Goal: Task Accomplishment & Management: Complete application form

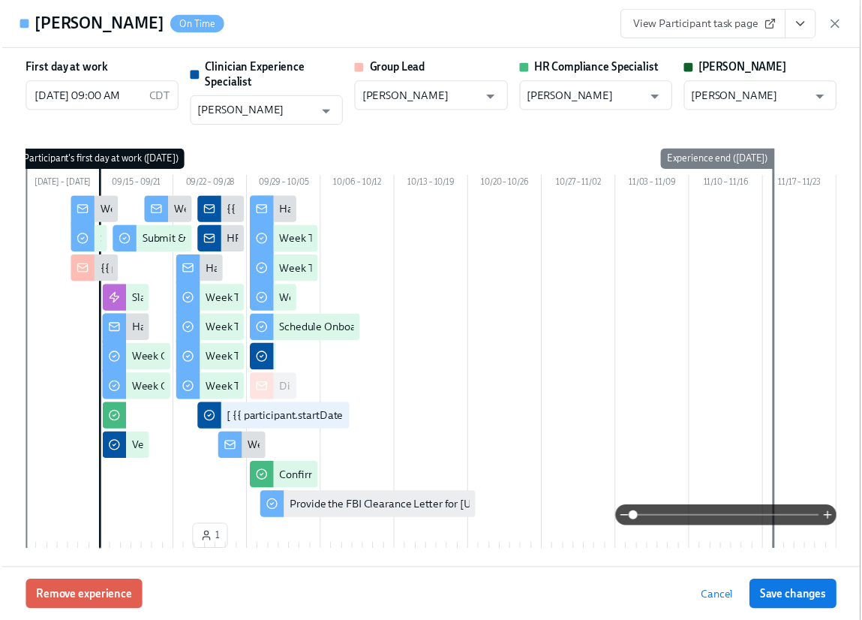
scroll to position [3071, 0]
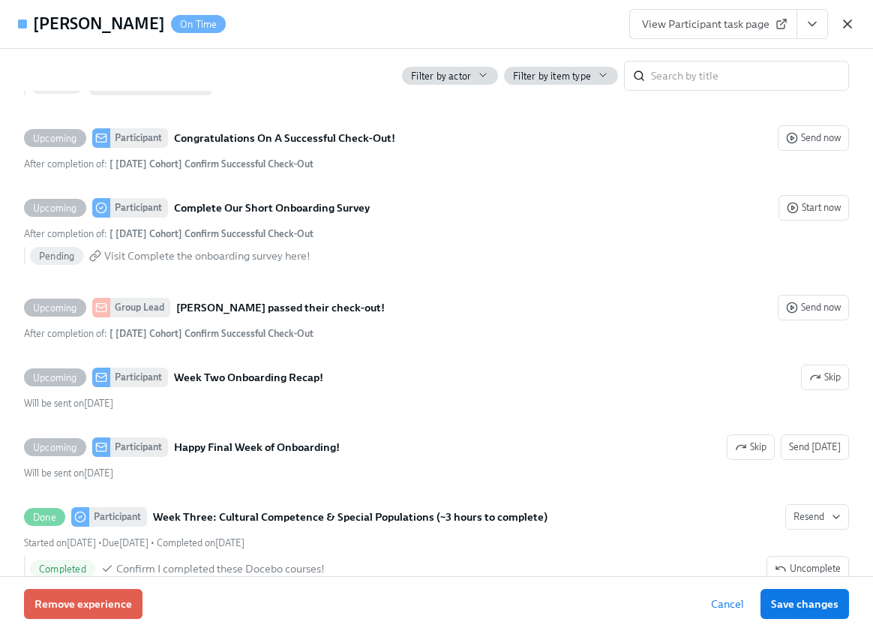
click at [845, 26] on icon "button" at bounding box center [848, 24] width 8 height 8
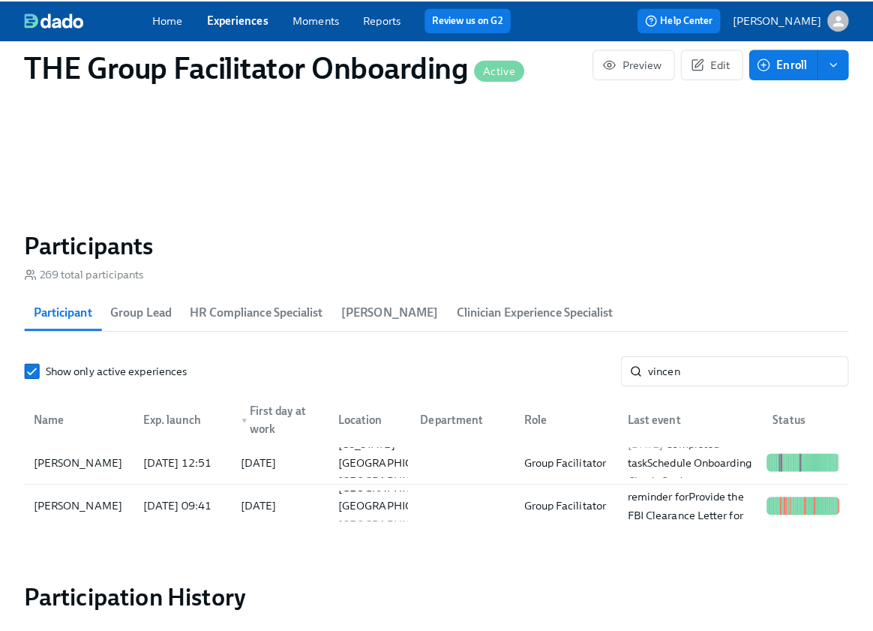
scroll to position [0, 21684]
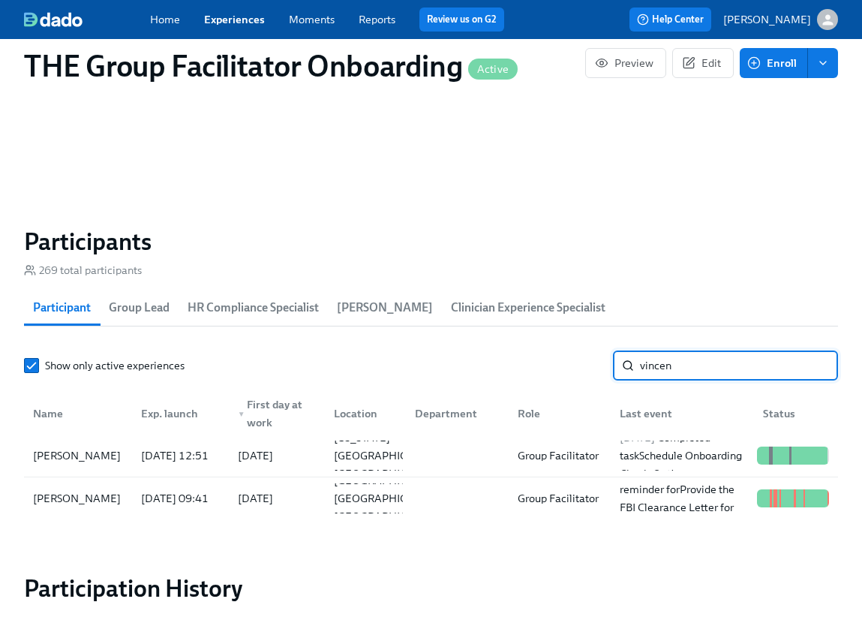
click at [686, 372] on input "vincen" at bounding box center [739, 365] width 198 height 30
click at [686, 373] on input "vincen" at bounding box center [739, 365] width 198 height 30
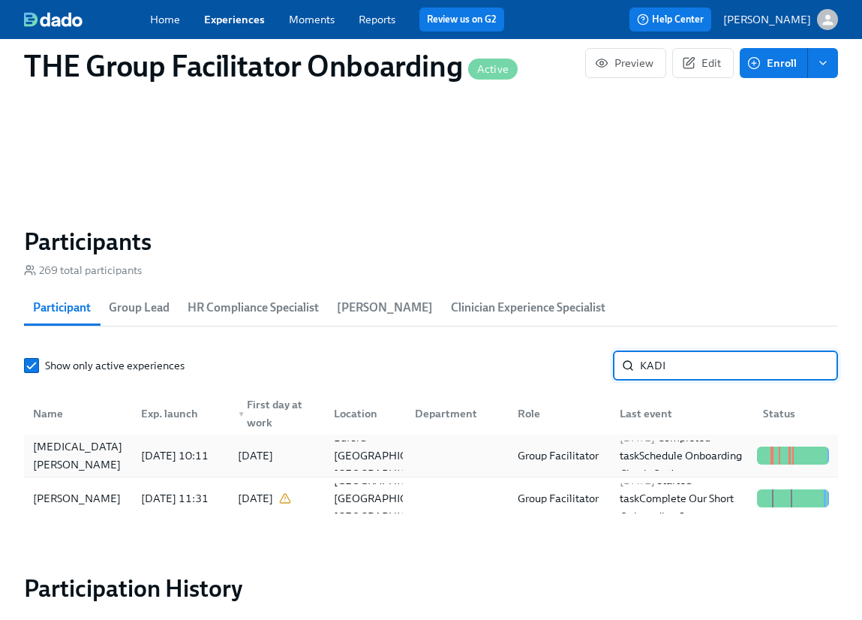
type input "KADI"
click at [123, 470] on div "[MEDICAL_DATA][PERSON_NAME]" at bounding box center [78, 455] width 102 height 30
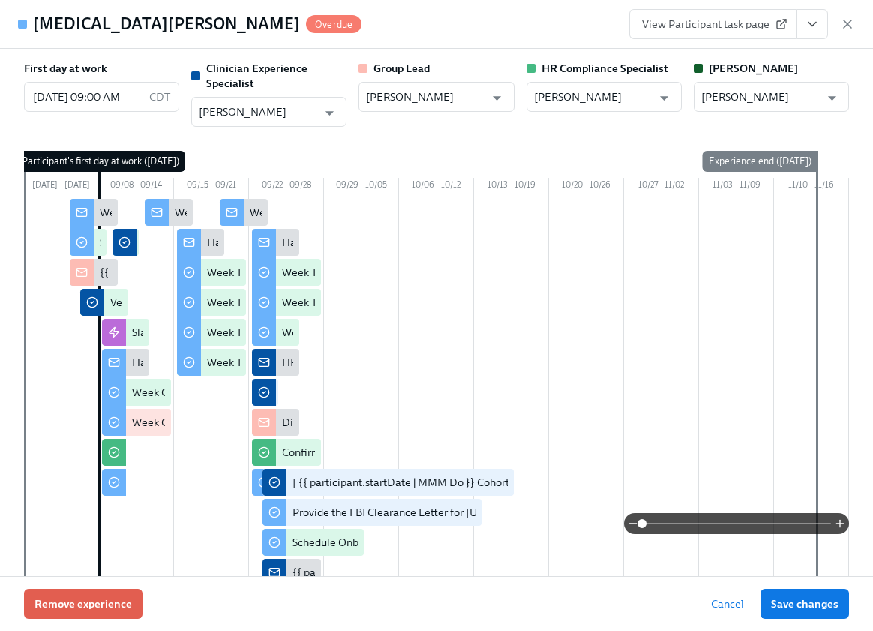
click at [812, 25] on icon "View task page" at bounding box center [813, 25] width 8 height 4
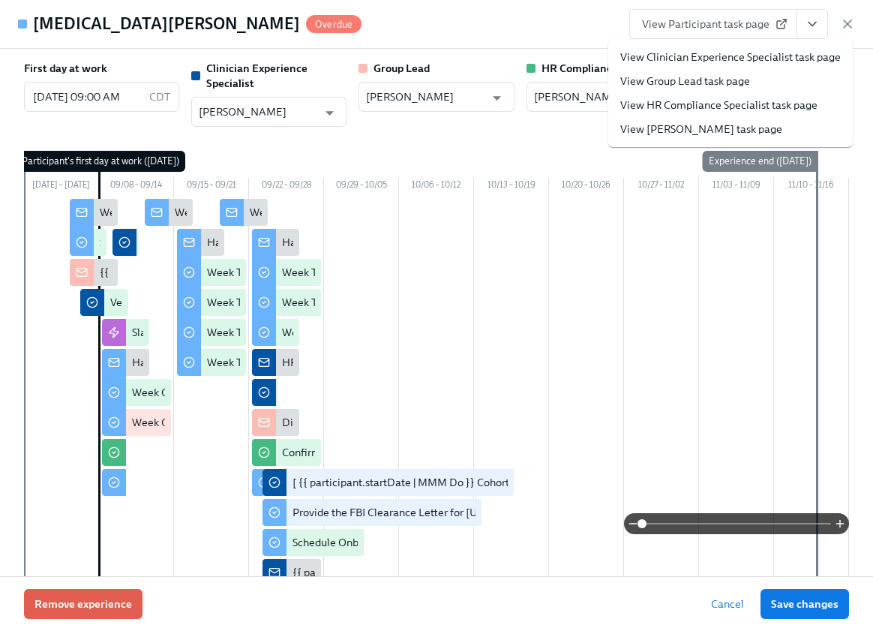
click at [802, 56] on link "View Clinician Experience Specialist task page" at bounding box center [730, 57] width 221 height 15
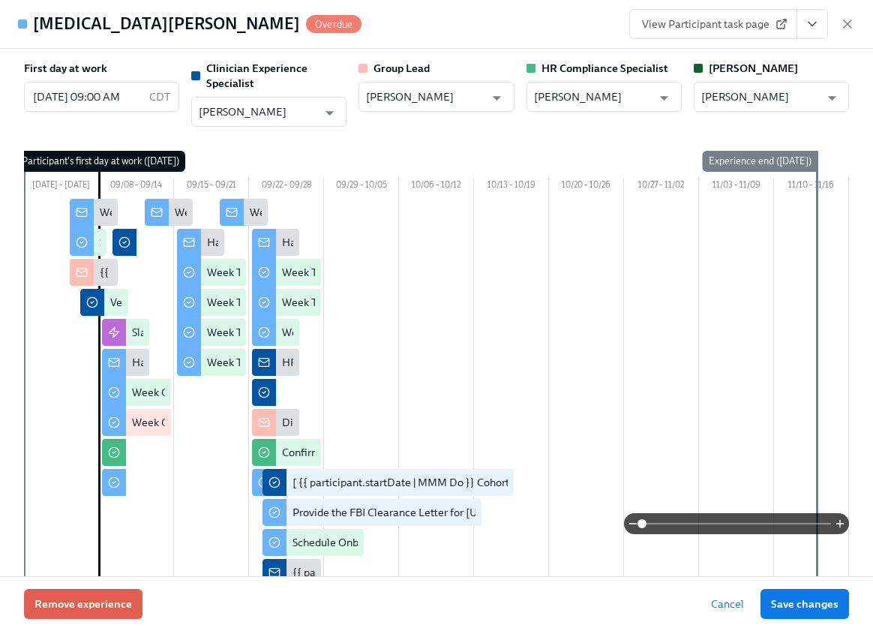
scroll to position [0, 21695]
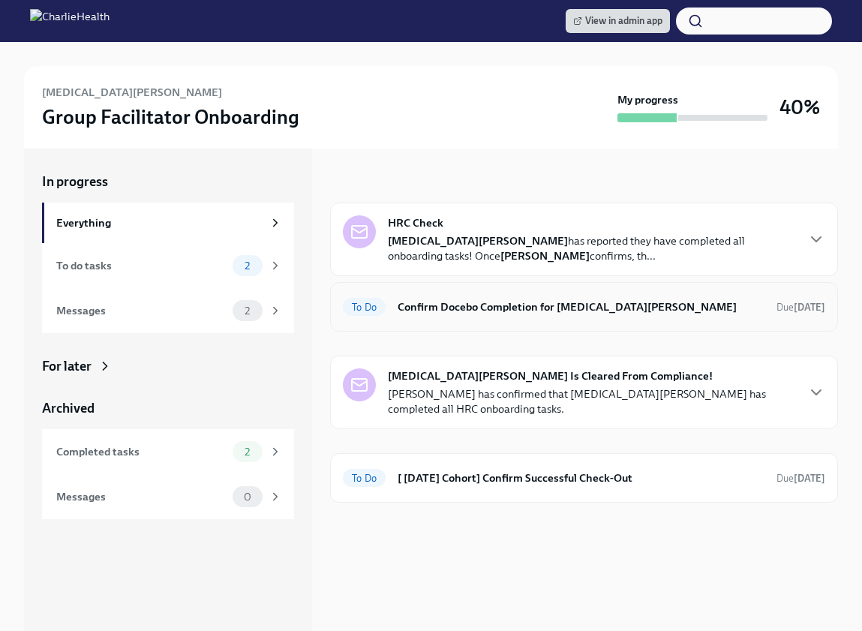
click at [448, 301] on h6 "Confirm Docebo Completion for [MEDICAL_DATA][PERSON_NAME]" at bounding box center [581, 307] width 367 height 17
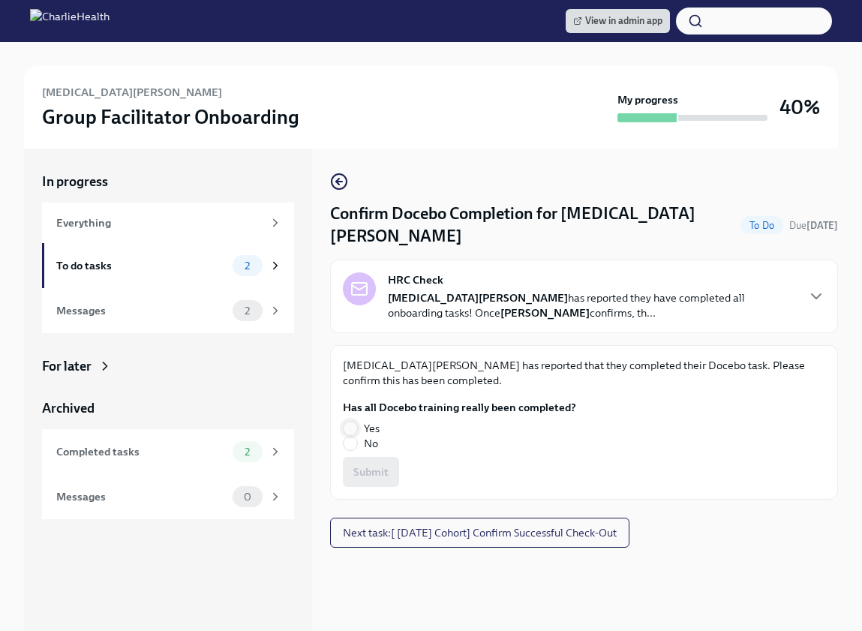
click at [347, 422] on input "Yes" at bounding box center [351, 429] width 14 height 14
radio input "true"
click at [366, 464] on span "Submit" at bounding box center [370, 471] width 35 height 15
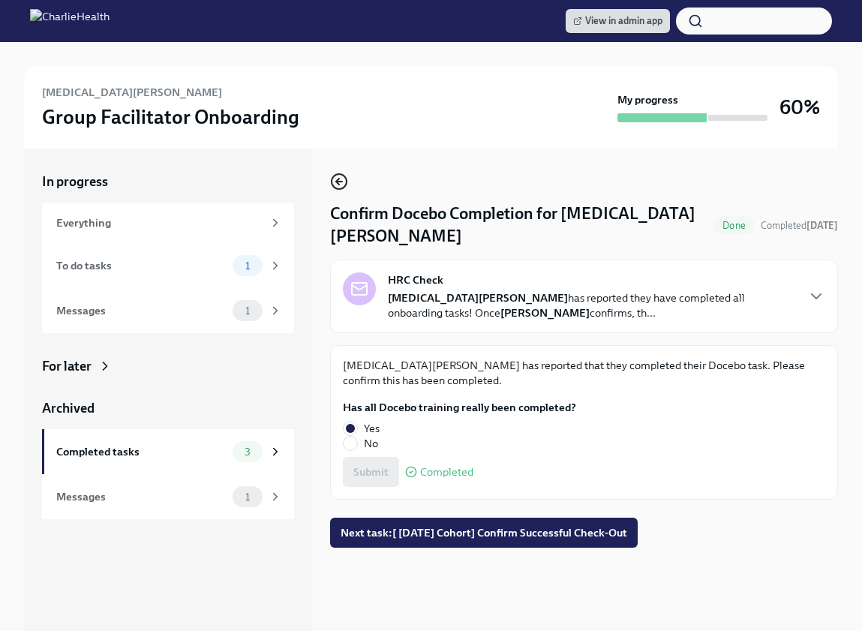
click at [338, 182] on icon "button" at bounding box center [339, 182] width 6 height 0
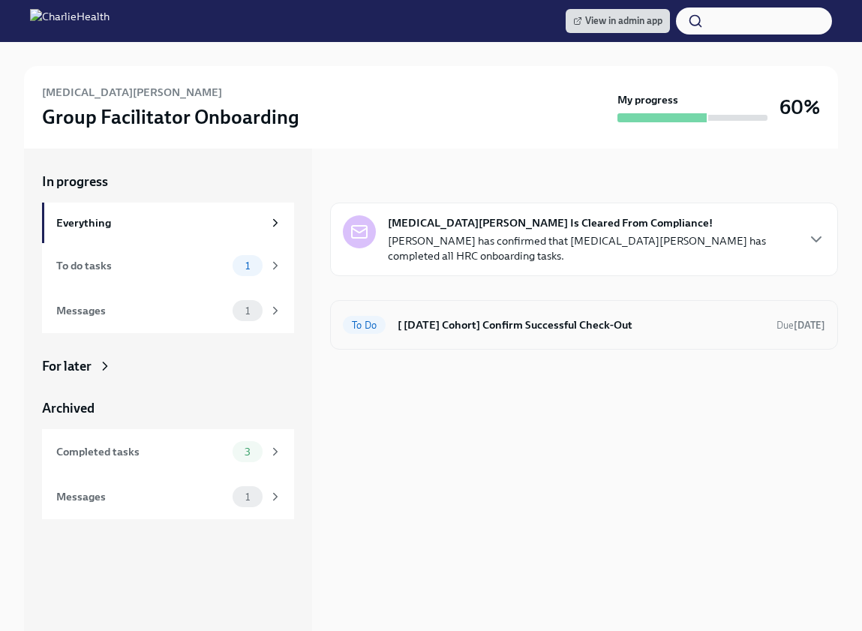
click at [545, 321] on h6 "[ [DATE] Cohort] Confirm Successful Check-Out" at bounding box center [581, 325] width 367 height 17
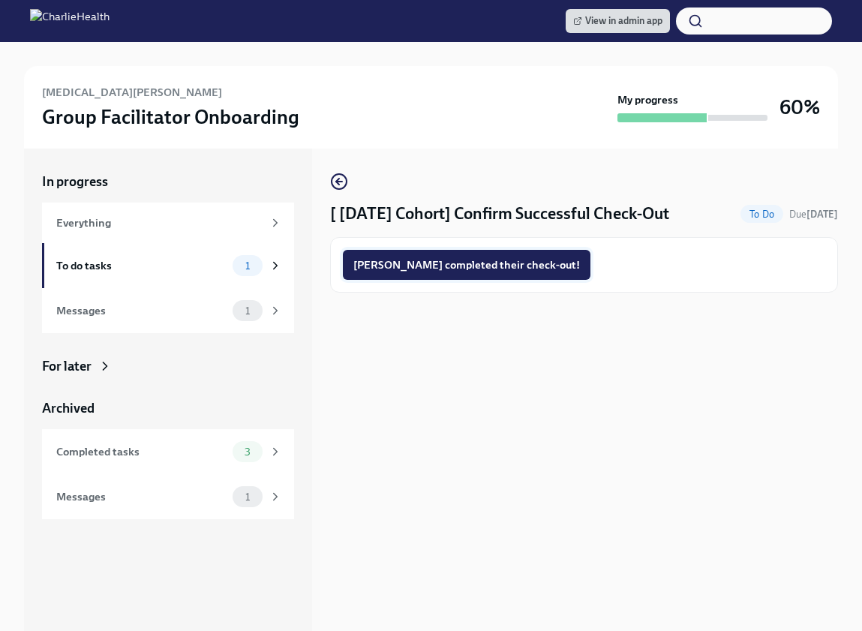
click at [477, 263] on span "[PERSON_NAME] completed their check-out!" at bounding box center [466, 264] width 227 height 15
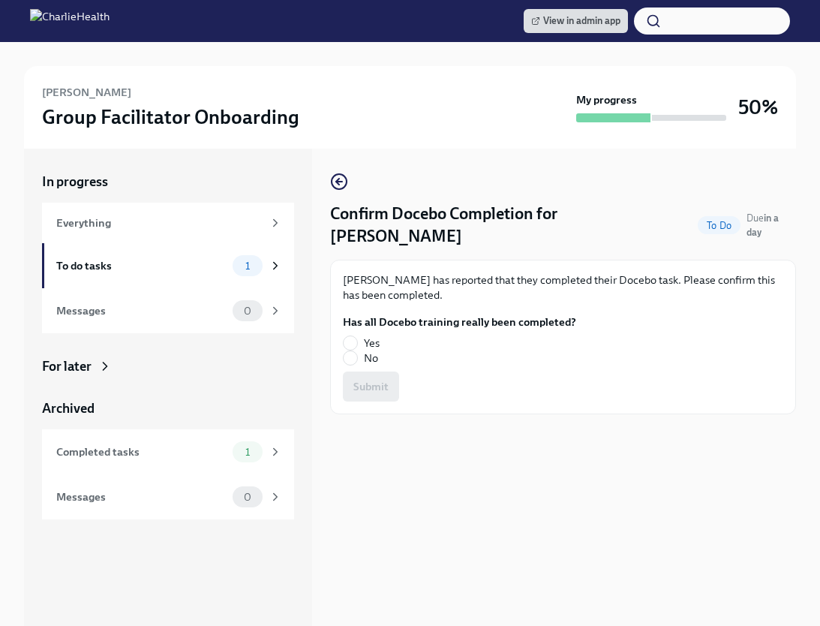
click at [365, 335] on span "Yes" at bounding box center [372, 342] width 16 height 15
click at [357, 336] on input "Yes" at bounding box center [351, 343] width 14 height 14
radio input "true"
click at [366, 371] on button "Submit" at bounding box center [371, 386] width 56 height 30
